Goal: Information Seeking & Learning: Learn about a topic

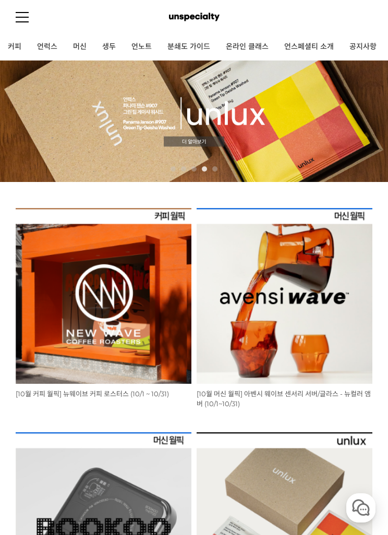
click at [27, 13] on link at bounding box center [22, 17] width 13 height 34
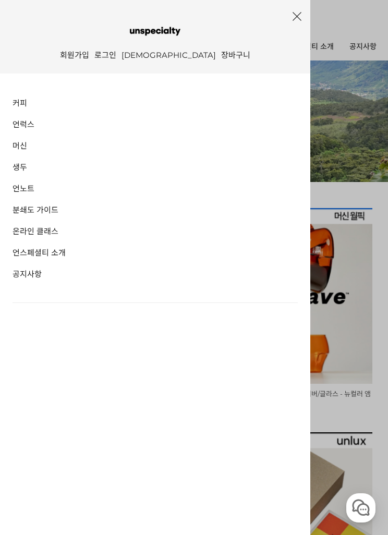
click at [297, 21] on icon "button" at bounding box center [297, 16] width 17 height 17
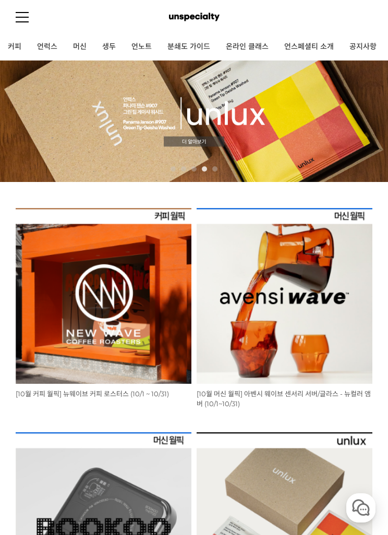
click at [82, 44] on link "머신" at bounding box center [79, 47] width 29 height 26
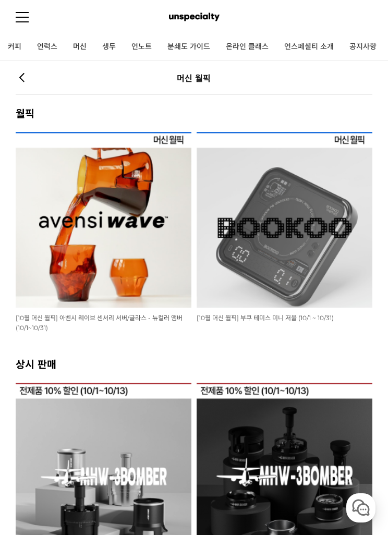
click at [337, 267] on img at bounding box center [285, 220] width 176 height 176
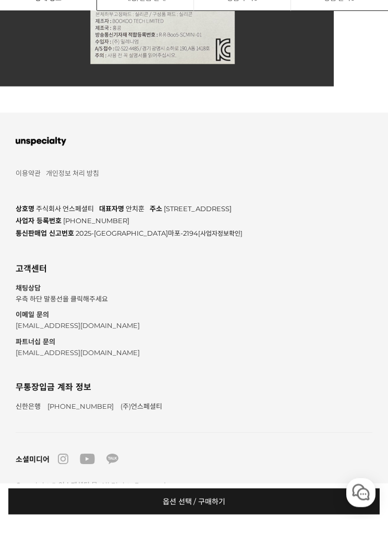
scroll to position [8115, 0]
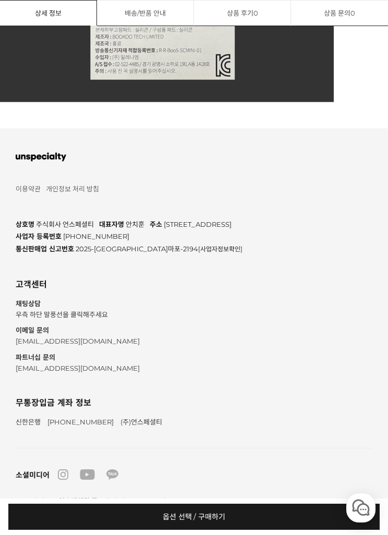
click at [198, 253] on link "[사업자정보확인]" at bounding box center [220, 249] width 44 height 8
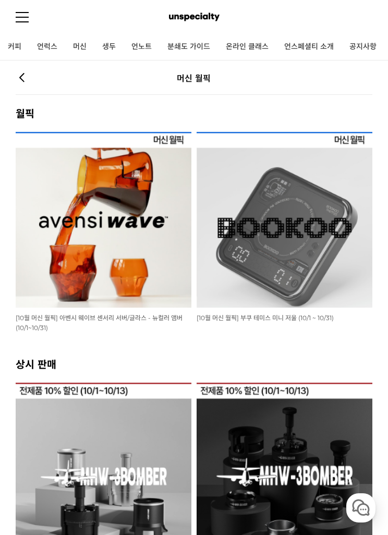
click at [27, 16] on link at bounding box center [22, 17] width 13 height 34
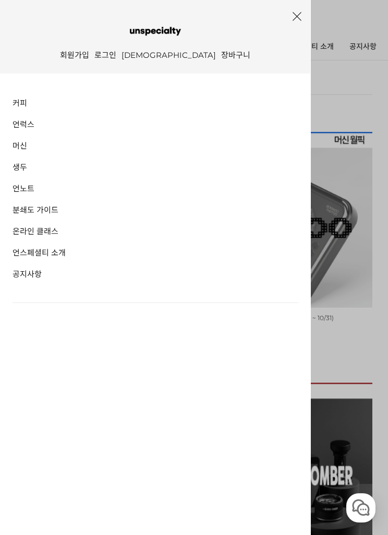
click at [338, 92] on div at bounding box center [194, 267] width 388 height 535
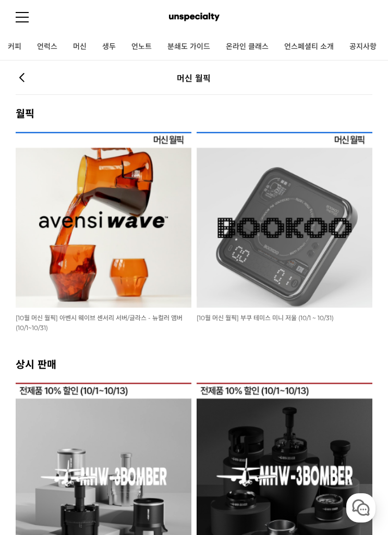
click at [211, 17] on img at bounding box center [194, 17] width 51 height 16
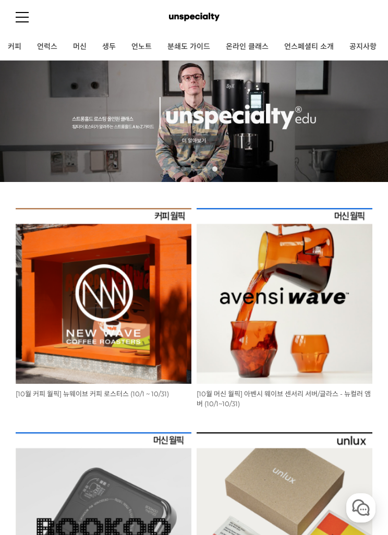
click at [27, 15] on link at bounding box center [22, 17] width 13 height 34
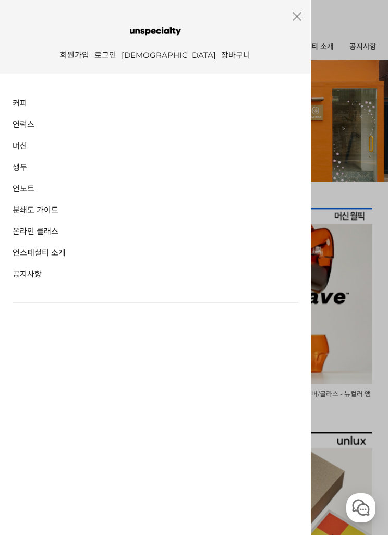
click at [70, 255] on link "언스페셜티 소개" at bounding box center [156, 252] width 286 height 16
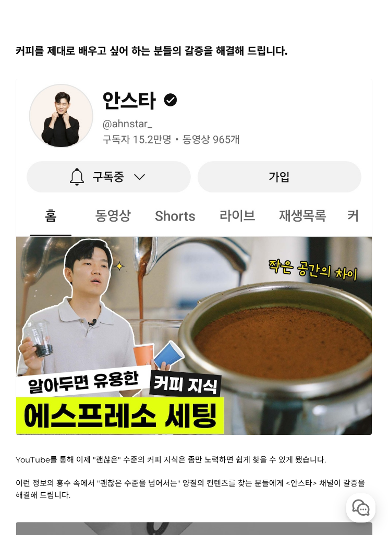
scroll to position [1990, 0]
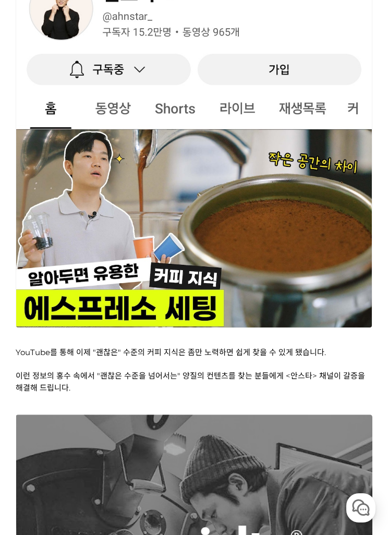
click at [339, 224] on img at bounding box center [194, 149] width 357 height 357
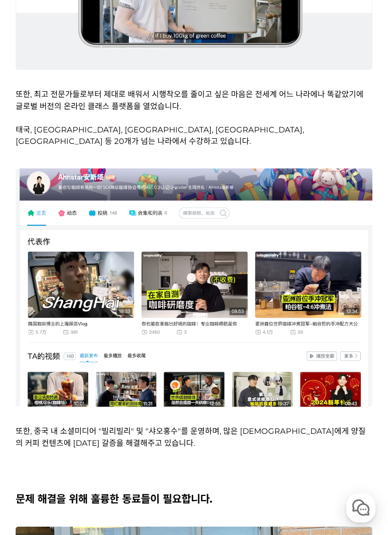
scroll to position [3697, 0]
